Goal: Task Accomplishment & Management: Use online tool/utility

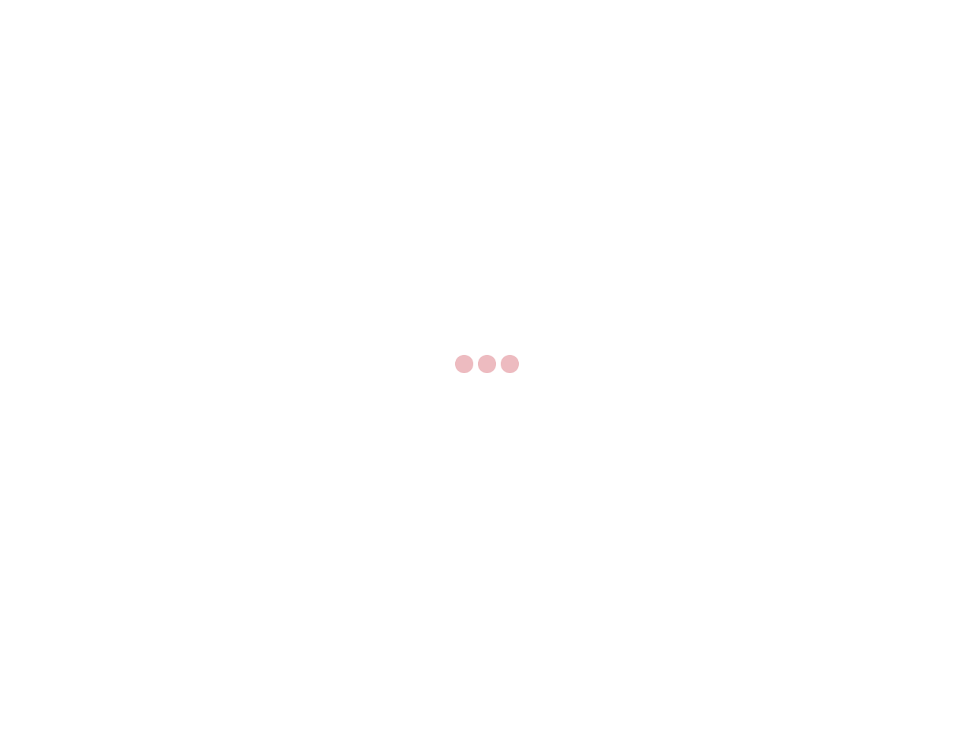
select select "US"
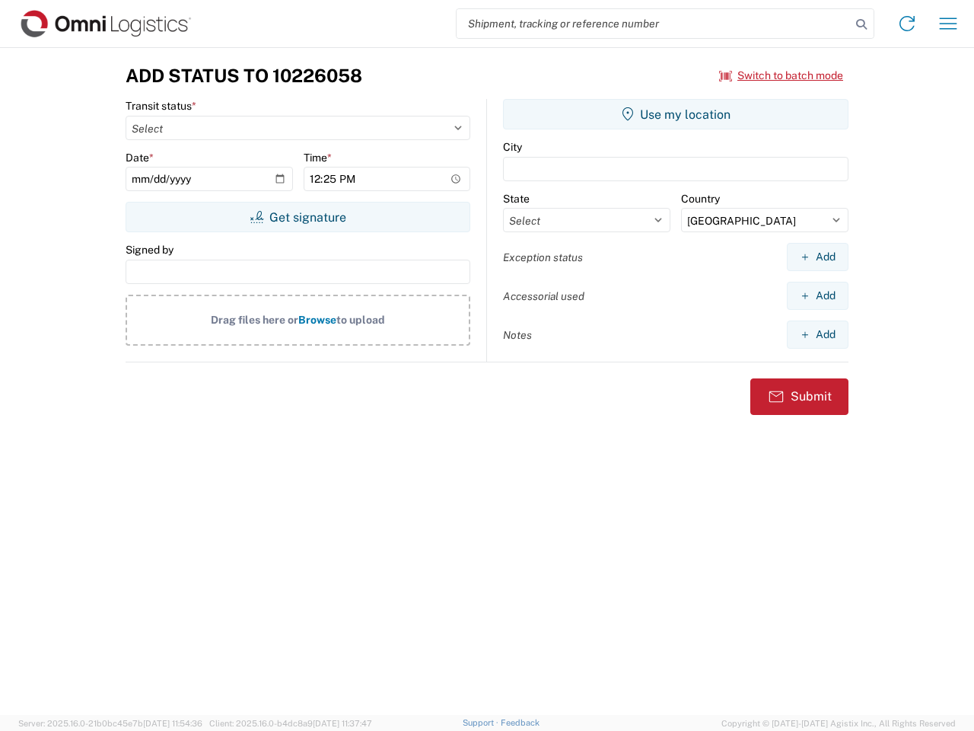
click at [654, 24] on input "search" at bounding box center [654, 23] width 394 height 29
click at [861, 24] on icon at bounding box center [861, 24] width 21 height 21
click at [907, 24] on icon at bounding box center [907, 23] width 24 height 24
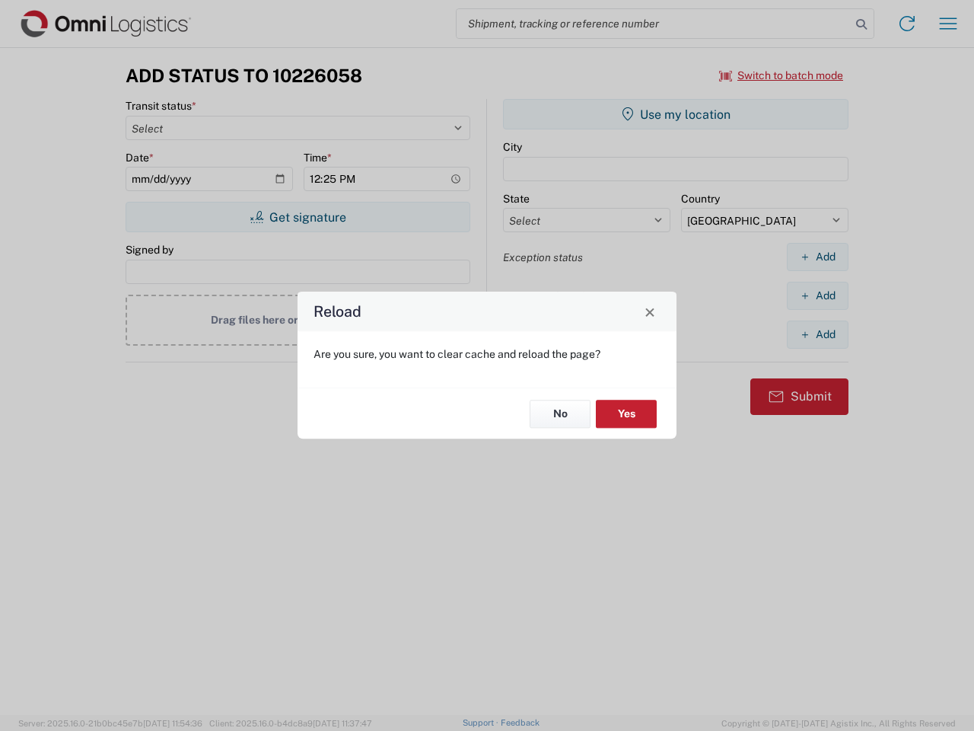
click at [948, 24] on div "Reload Are you sure, you want to clear cache and reload the page? No Yes" at bounding box center [487, 365] width 974 height 731
click at [782, 75] on div "Reload Are you sure, you want to clear cache and reload the page? No Yes" at bounding box center [487, 365] width 974 height 731
click at [298, 217] on div "Reload Are you sure, you want to clear cache and reload the page? No Yes" at bounding box center [487, 365] width 974 height 731
click at [676, 114] on div "Reload Are you sure, you want to clear cache and reload the page? No Yes" at bounding box center [487, 365] width 974 height 731
click at [817, 256] on div "Reload Are you sure, you want to clear cache and reload the page? No Yes" at bounding box center [487, 365] width 974 height 731
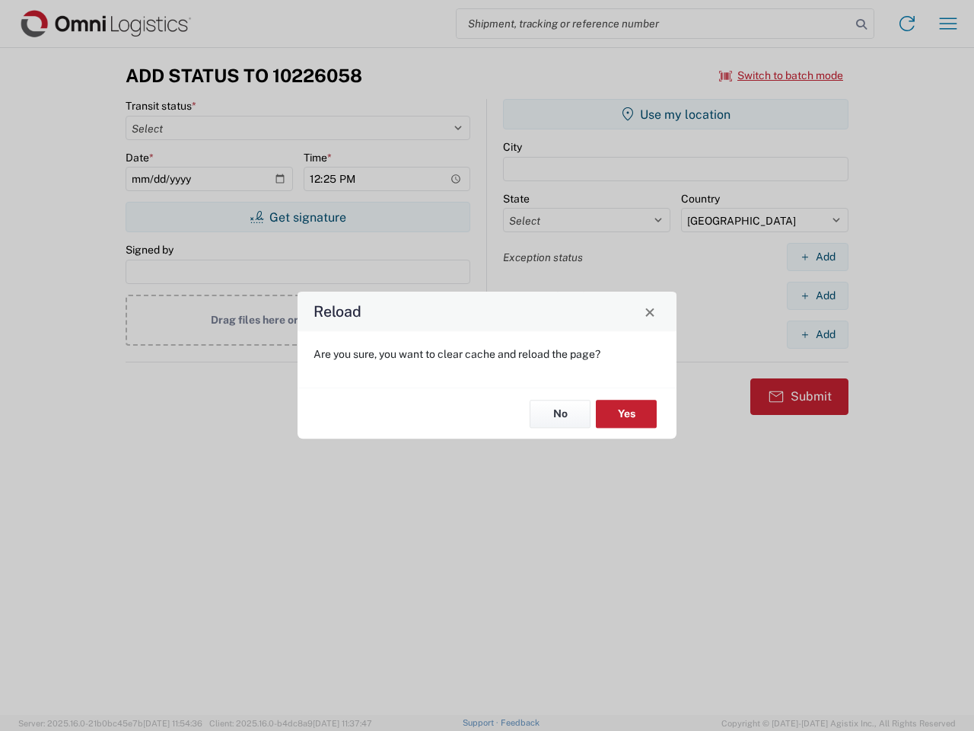
click at [817, 295] on div "Reload Are you sure, you want to clear cache and reload the page? No Yes" at bounding box center [487, 365] width 974 height 731
click at [817, 334] on div "Reload Are you sure, you want to clear cache and reload the page? No Yes" at bounding box center [487, 365] width 974 height 731
